Goal: Navigation & Orientation: Find specific page/section

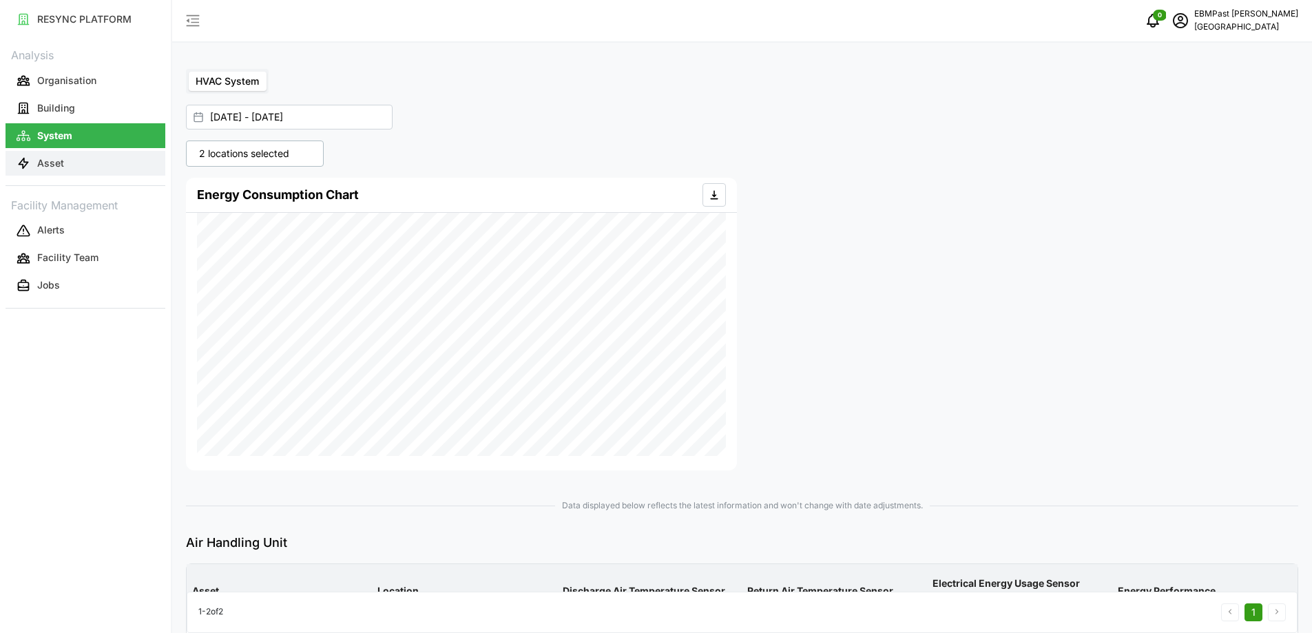
click at [88, 168] on button "Asset" at bounding box center [86, 163] width 160 height 25
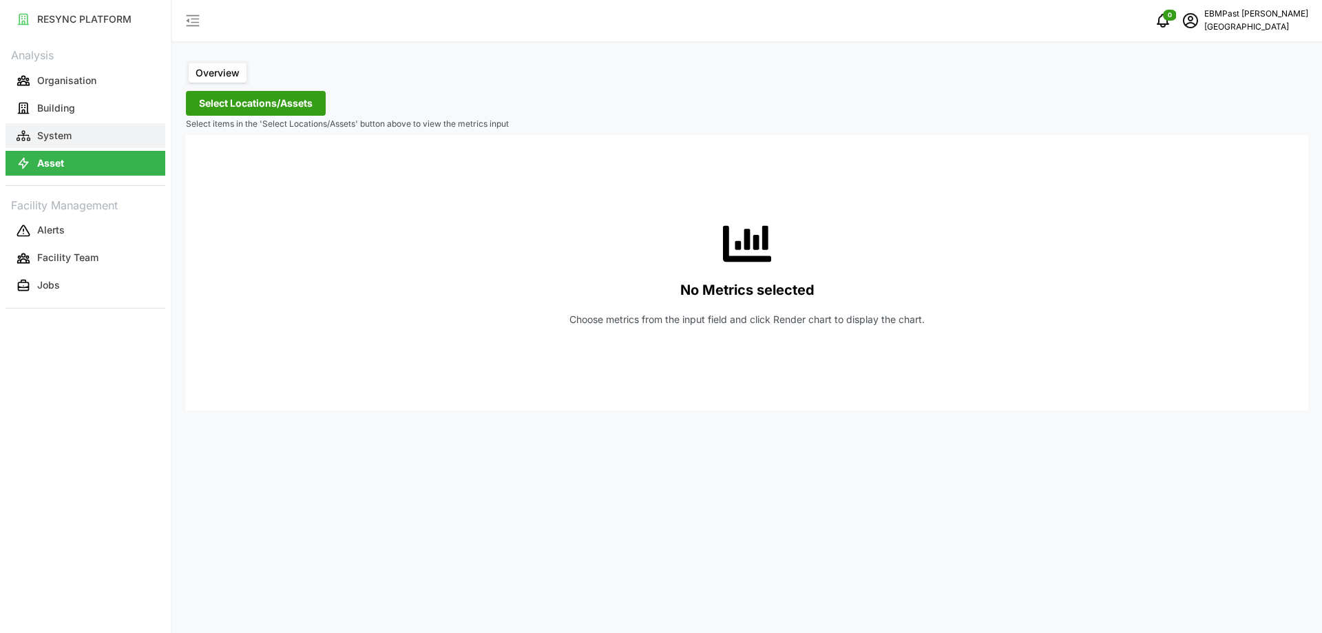
click at [100, 137] on button "System" at bounding box center [86, 135] width 160 height 25
